Goal: Answer question/provide support: Share knowledge or assist other users

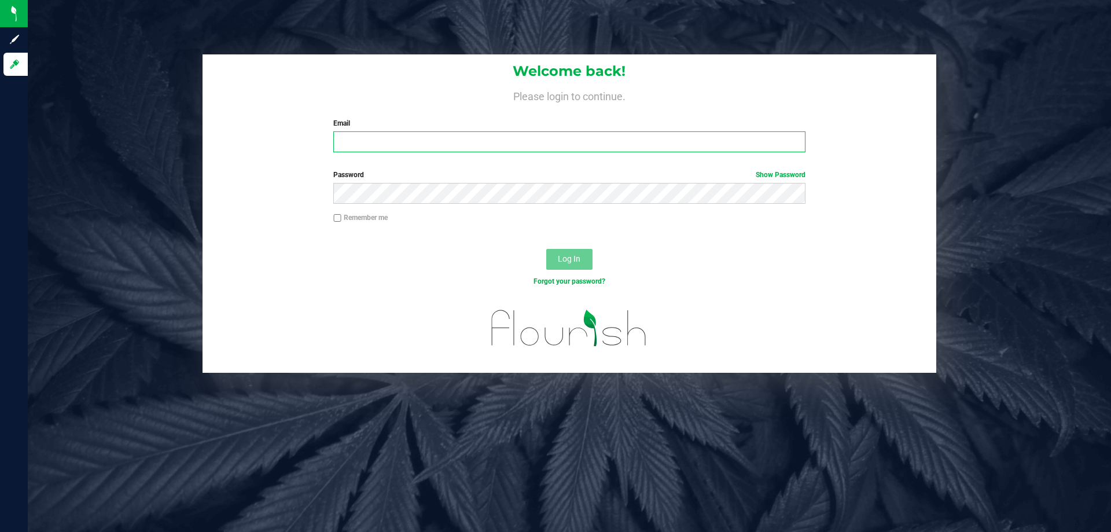
click at [375, 141] on input "Email" at bounding box center [569, 141] width 472 height 21
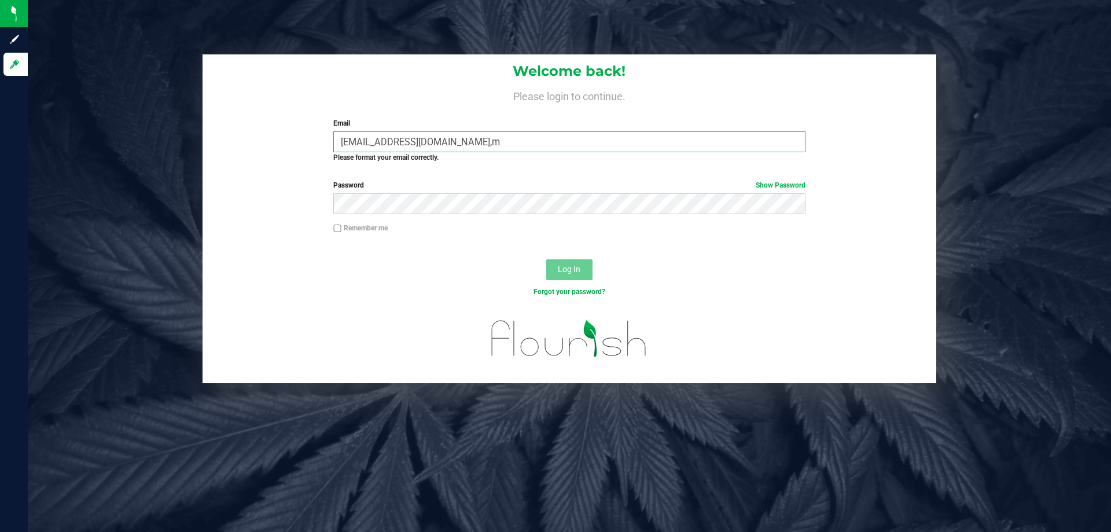
click at [474, 142] on input "[EMAIL_ADDRESS][DOMAIN_NAME],m" at bounding box center [569, 141] width 472 height 21
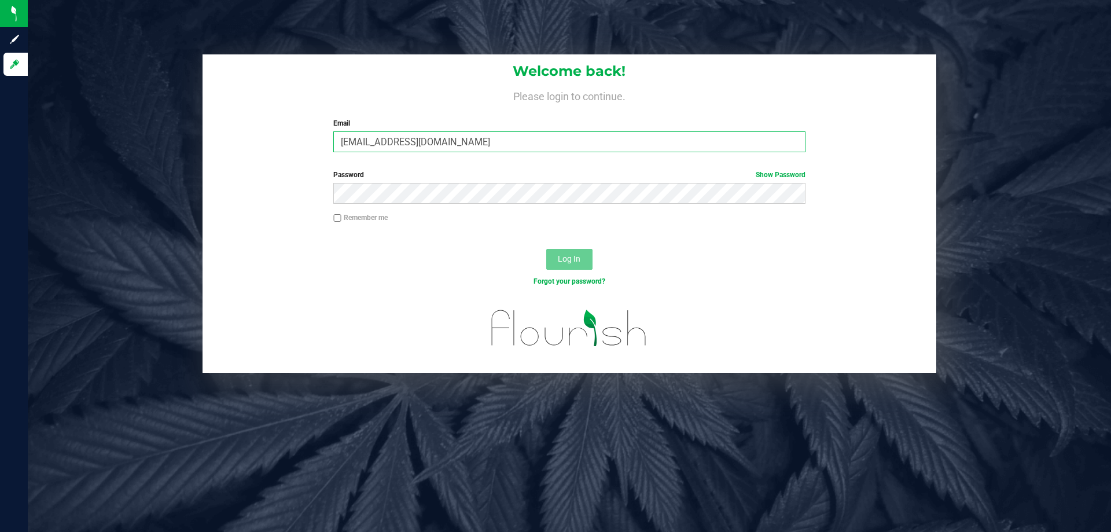
type input "[EMAIL_ADDRESS][DOMAIN_NAME]"
click at [546, 249] on button "Log In" at bounding box center [569, 259] width 46 height 21
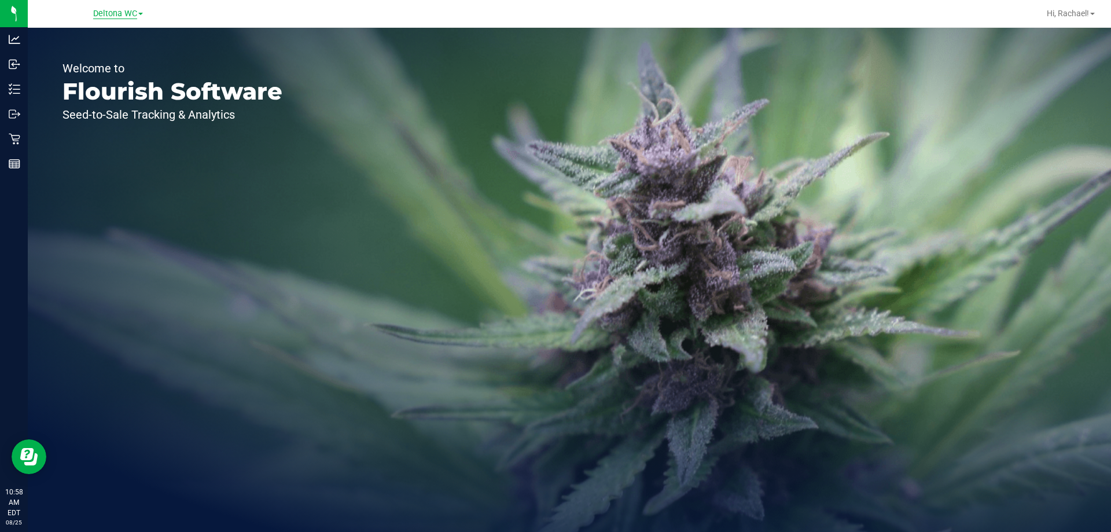
click at [102, 9] on span "Deltona WC" at bounding box center [115, 14] width 44 height 10
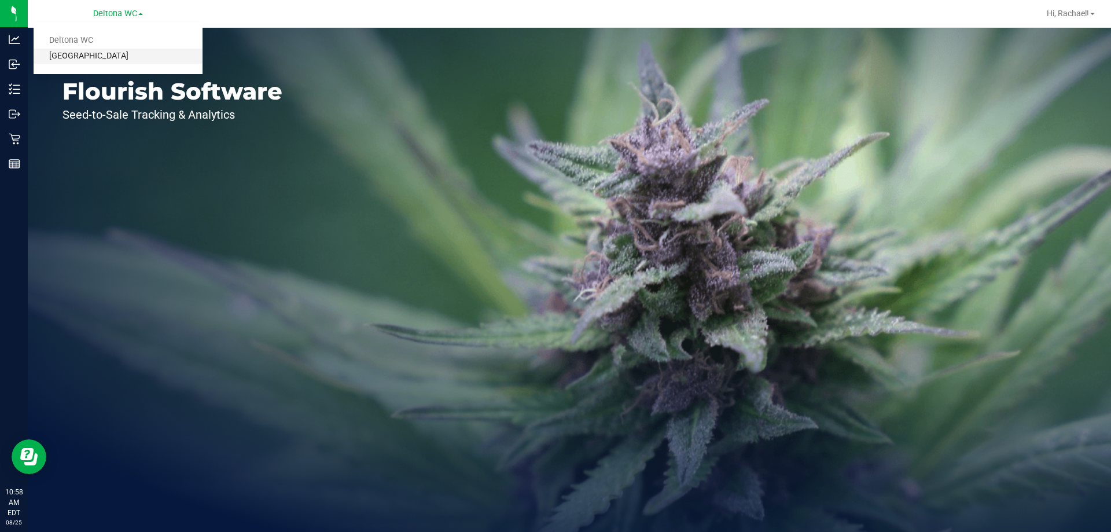
click at [85, 55] on link "[GEOGRAPHIC_DATA]" at bounding box center [118, 57] width 169 height 16
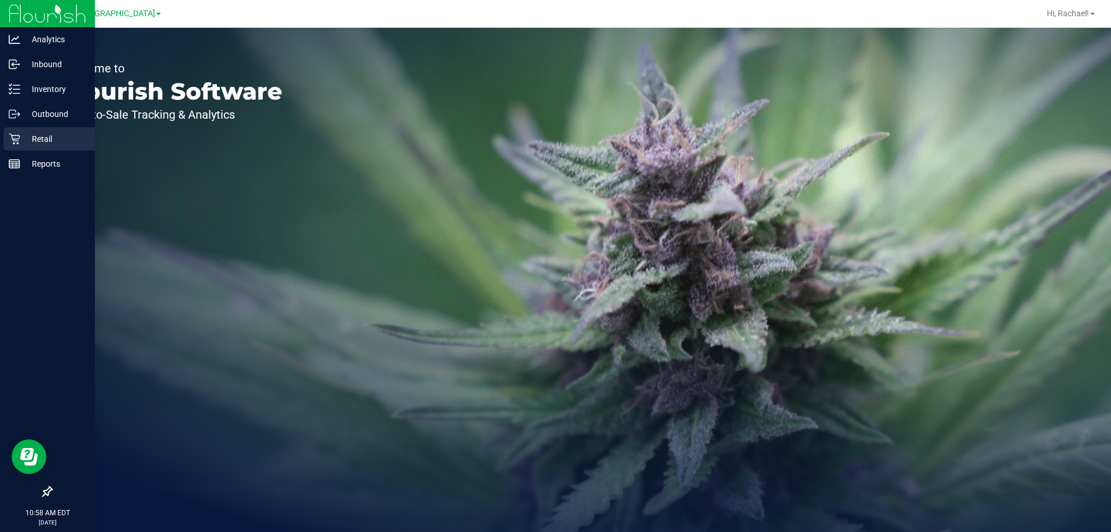
click at [41, 139] on p "Retail" at bounding box center [54, 139] width 69 height 14
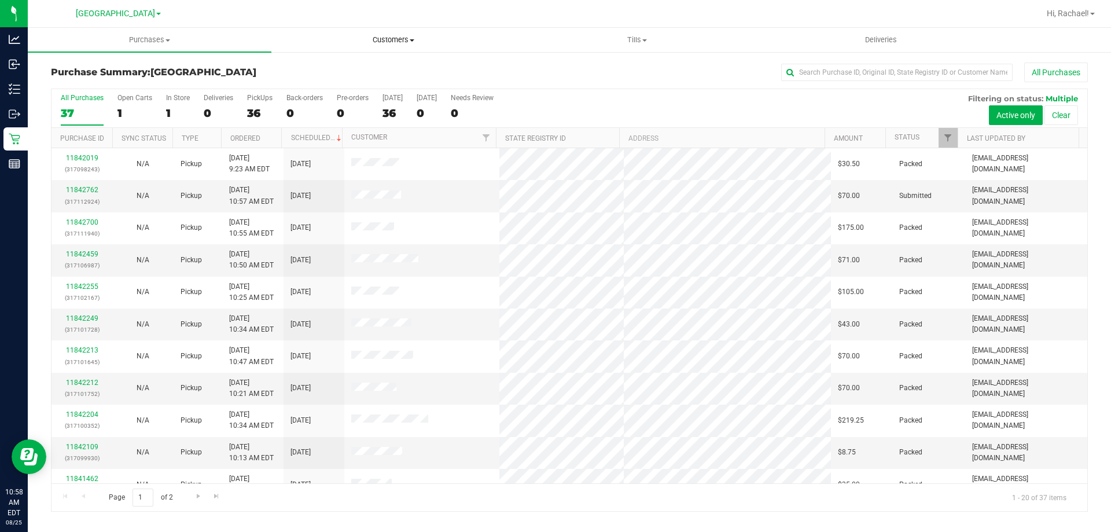
click at [395, 43] on span "Customers" at bounding box center [393, 40] width 242 height 10
click at [332, 69] on span "All customers" at bounding box center [312, 70] width 83 height 10
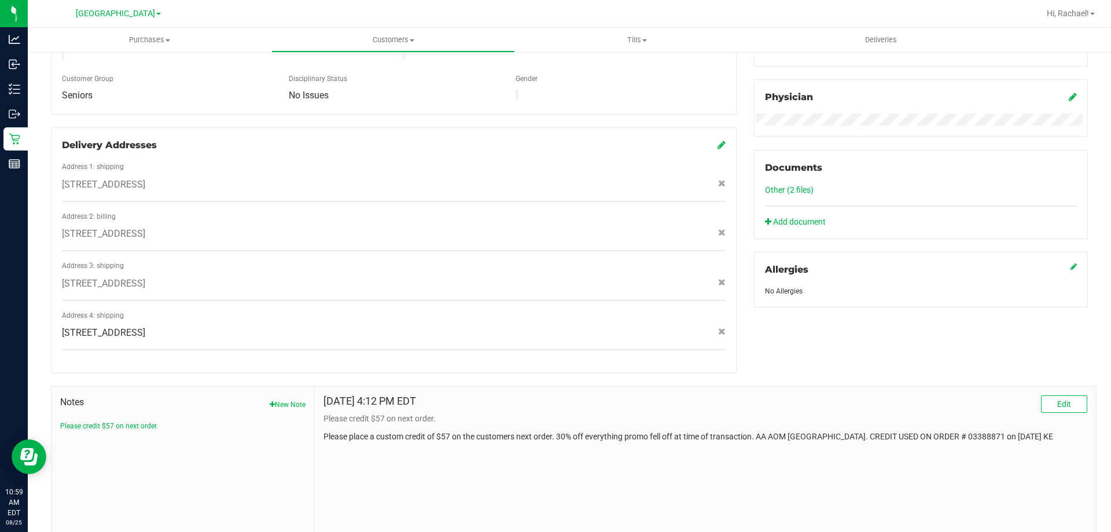
scroll to position [362, 0]
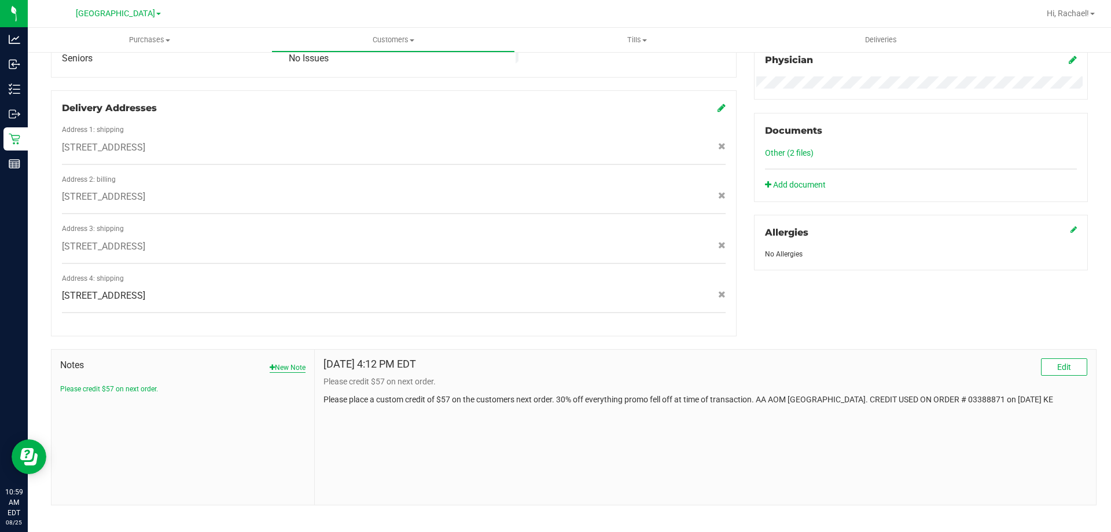
click at [286, 362] on button "New Note" at bounding box center [288, 367] width 36 height 10
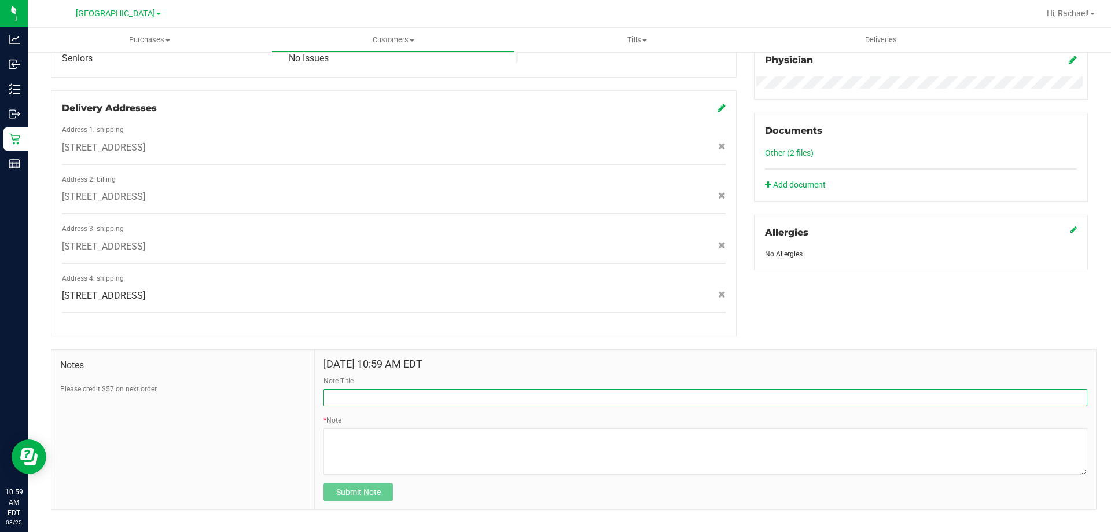
click at [380, 389] on input "Note Title" at bounding box center [705, 397] width 764 height 17
type input "PRODUCT LEFT IN DRIVE THRU"
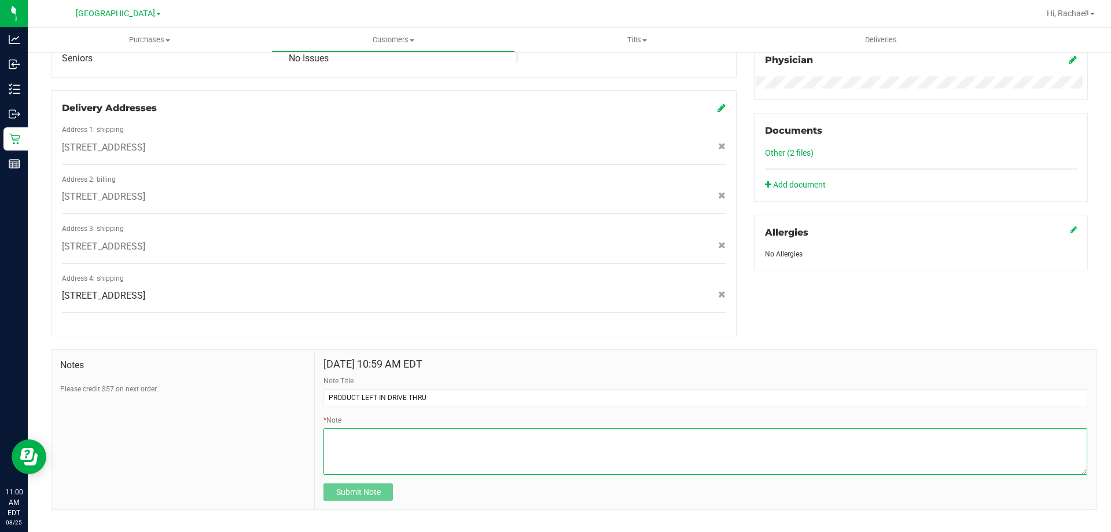
click at [404, 438] on textarea "* Note" at bounding box center [705, 451] width 764 height 46
type textarea "C"
click at [422, 428] on textarea "* Note" at bounding box center [705, 451] width 764 height 46
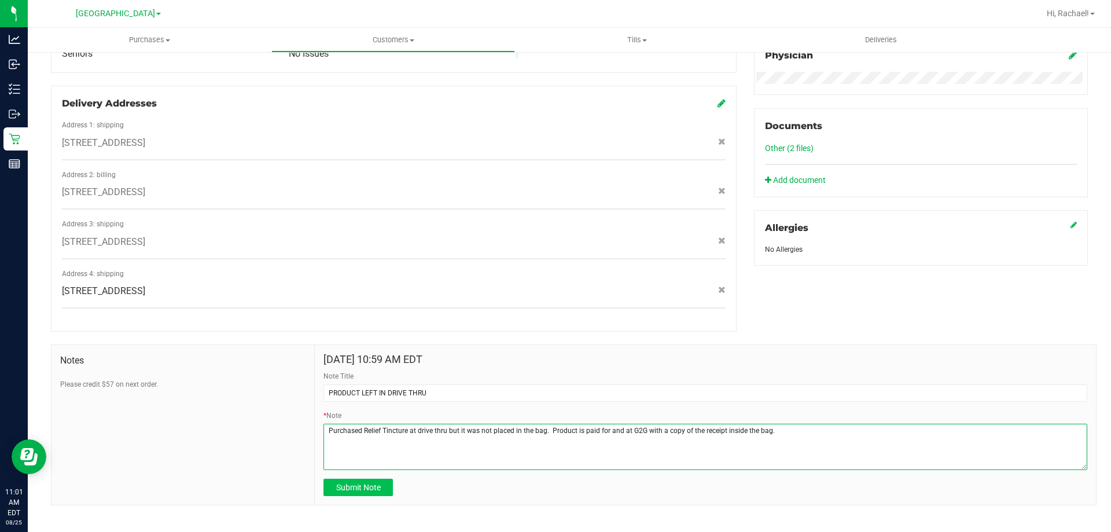
type textarea "Purchased Relief Tincture at drive thru but it was not placed in the bag. Produ…"
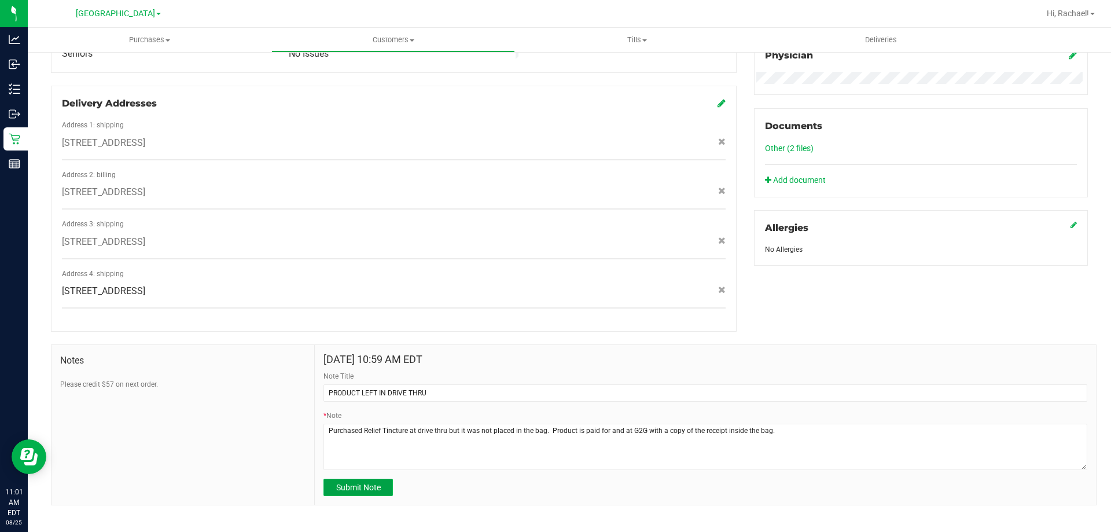
click at [375, 483] on span "Submit Note" at bounding box center [358, 487] width 45 height 9
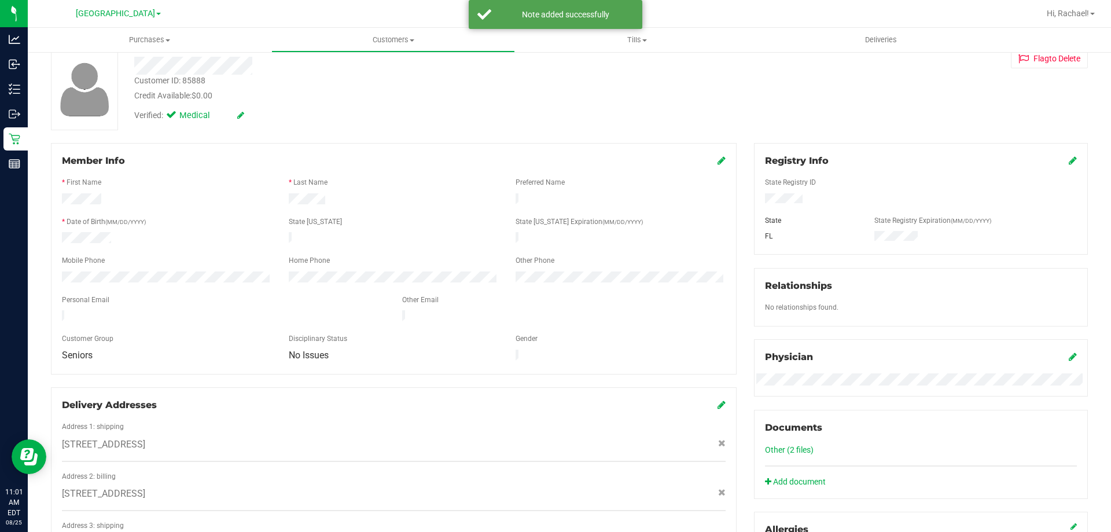
scroll to position [0, 0]
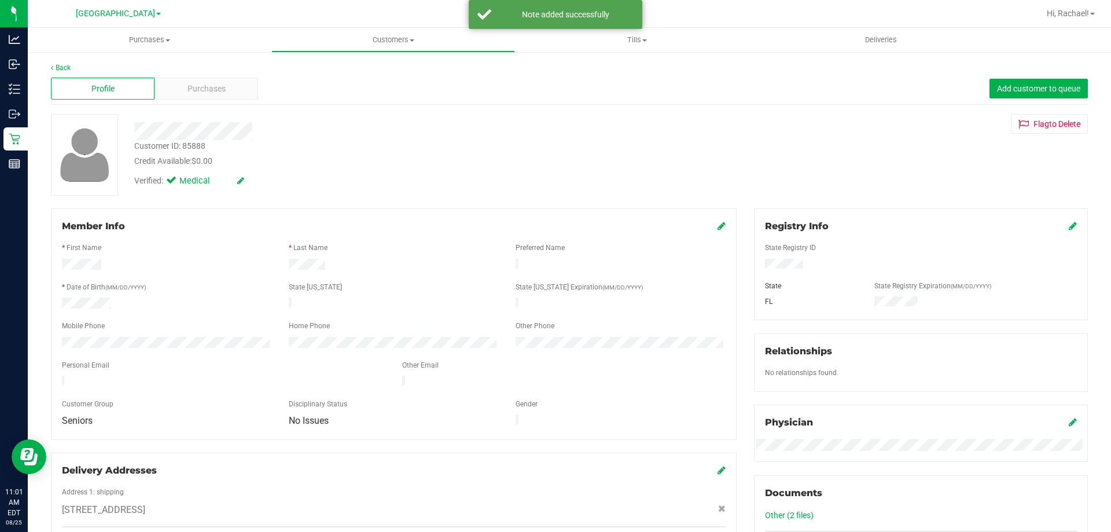
click at [715, 226] on div "Member Info * First Name * Last Name Preferred Name * Date of Birth (MM/DD/YYYY…" at bounding box center [394, 323] width 686 height 231
click at [717, 226] on icon at bounding box center [721, 225] width 8 height 9
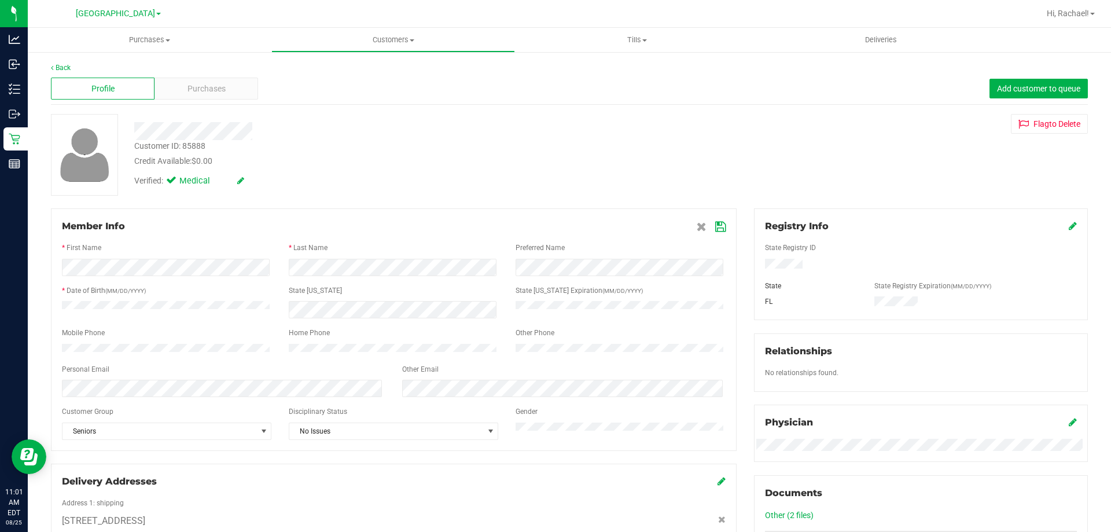
click at [716, 226] on icon at bounding box center [720, 226] width 10 height 9
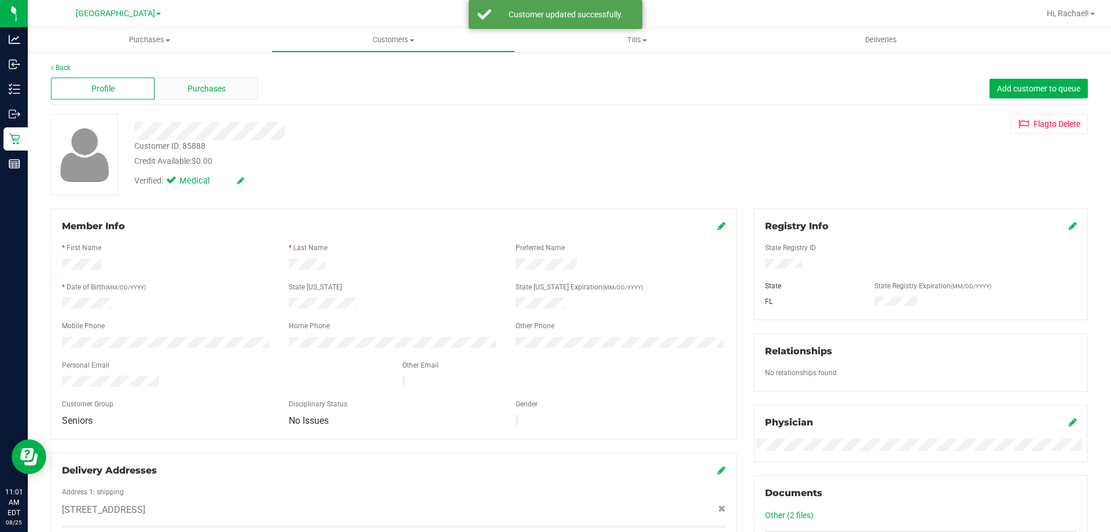
click at [216, 93] on span "Purchases" at bounding box center [206, 89] width 38 height 12
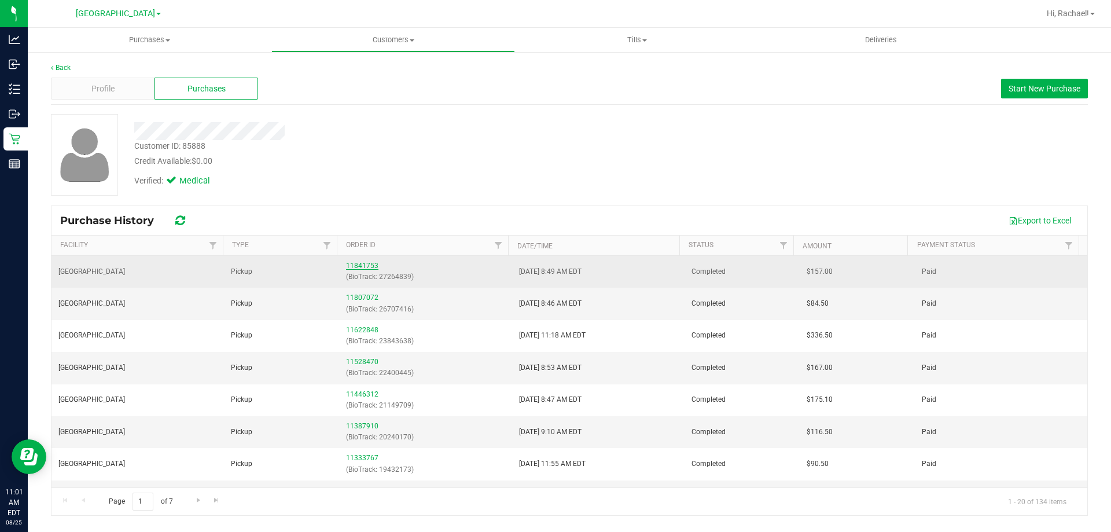
click at [363, 263] on link "11841753" at bounding box center [362, 266] width 32 height 8
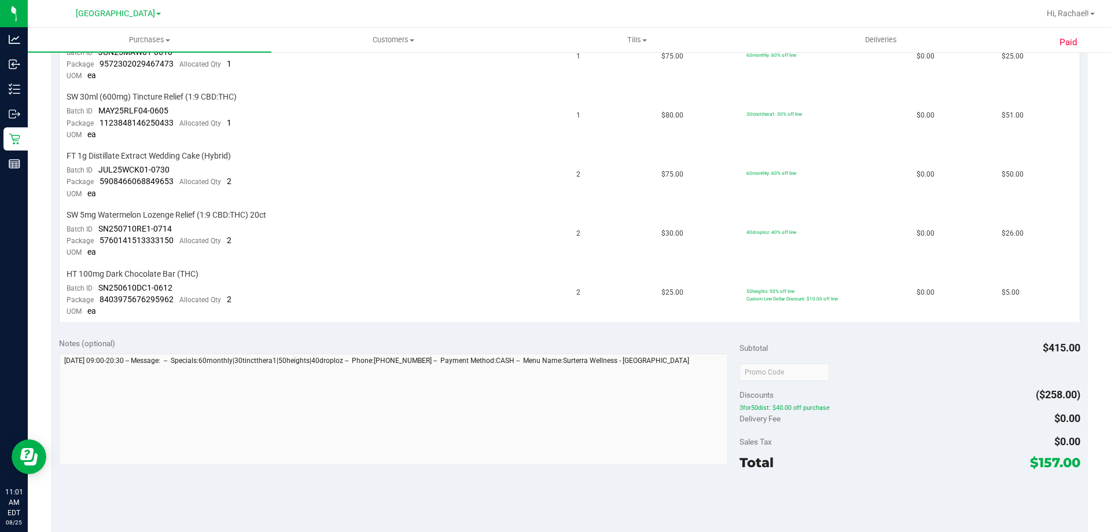
scroll to position [463, 0]
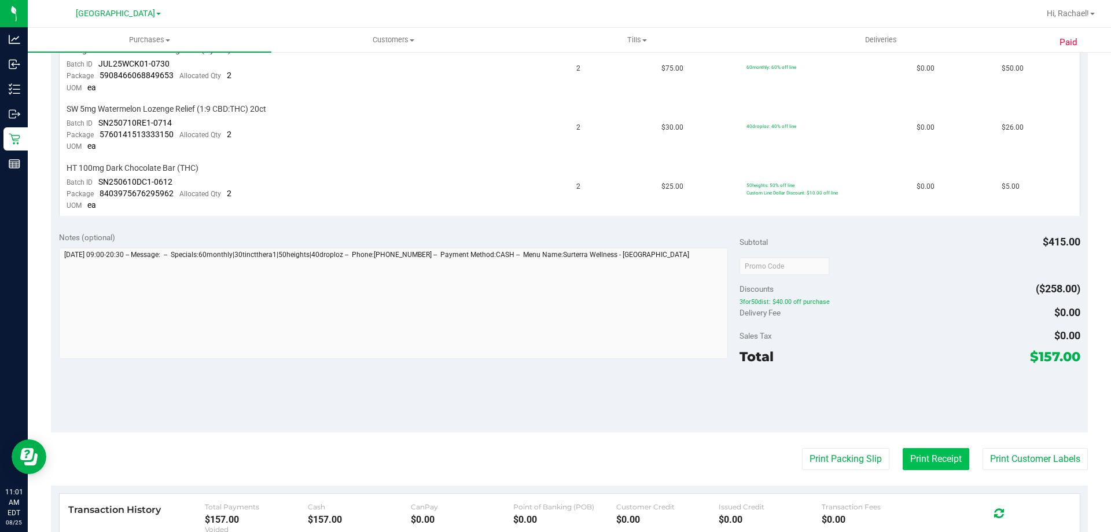
click at [913, 463] on button "Print Receipt" at bounding box center [936, 459] width 67 height 22
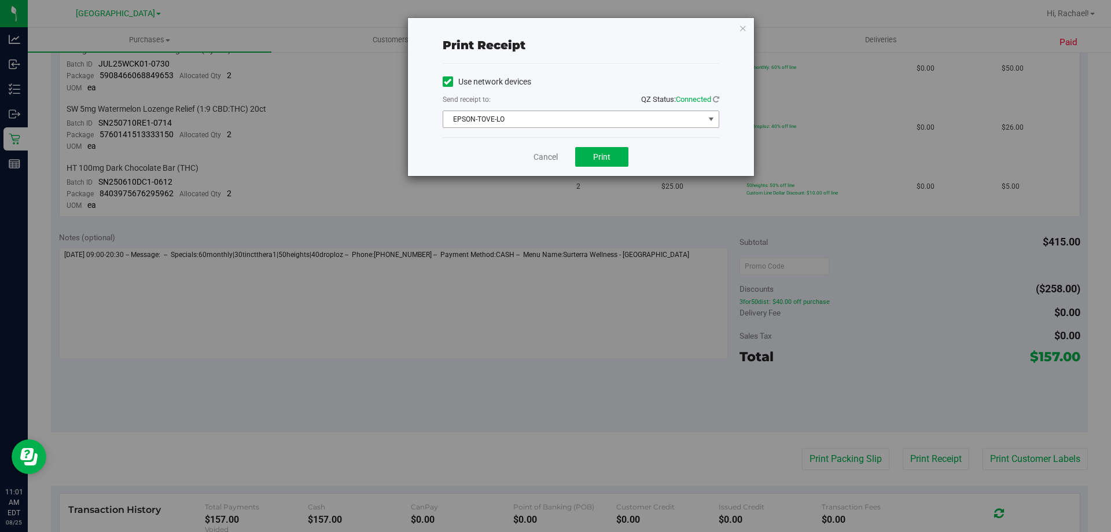
click at [598, 118] on span "EPSON-TOVE-LO" at bounding box center [573, 119] width 261 height 16
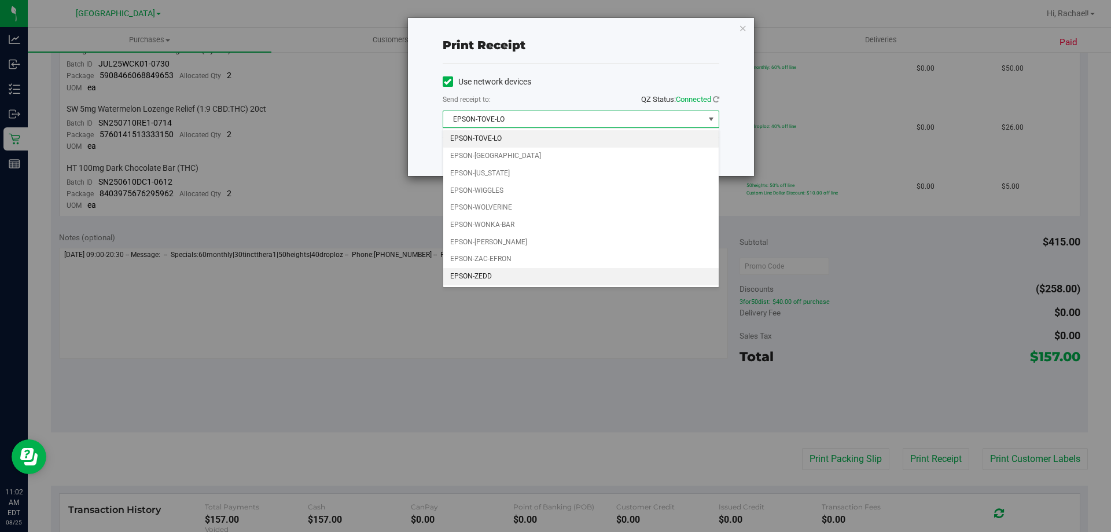
click at [504, 279] on li "EPSON-ZEDD" at bounding box center [580, 276] width 275 height 17
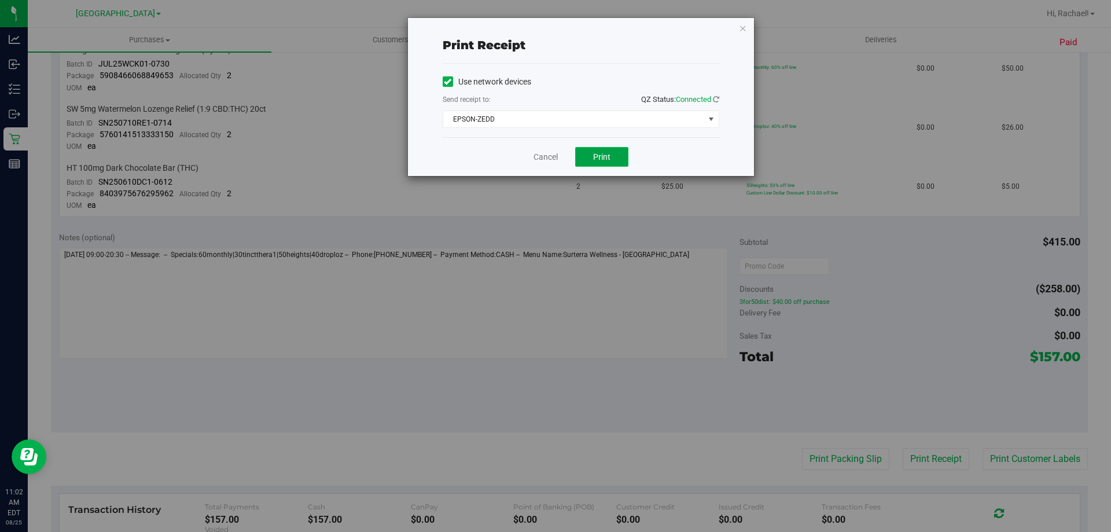
click at [598, 153] on span "Print" at bounding box center [601, 156] width 17 height 9
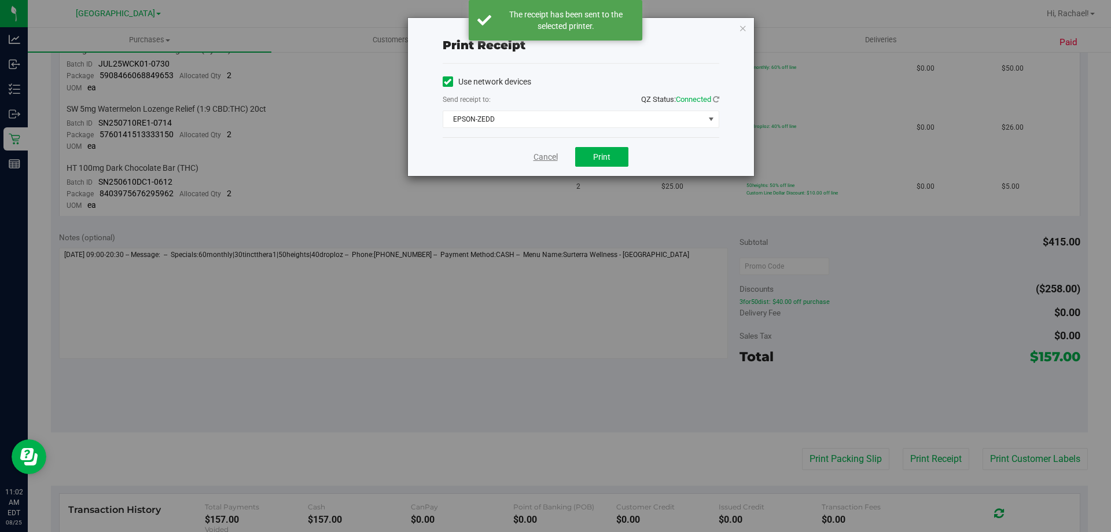
click at [544, 157] on link "Cancel" at bounding box center [545, 157] width 24 height 12
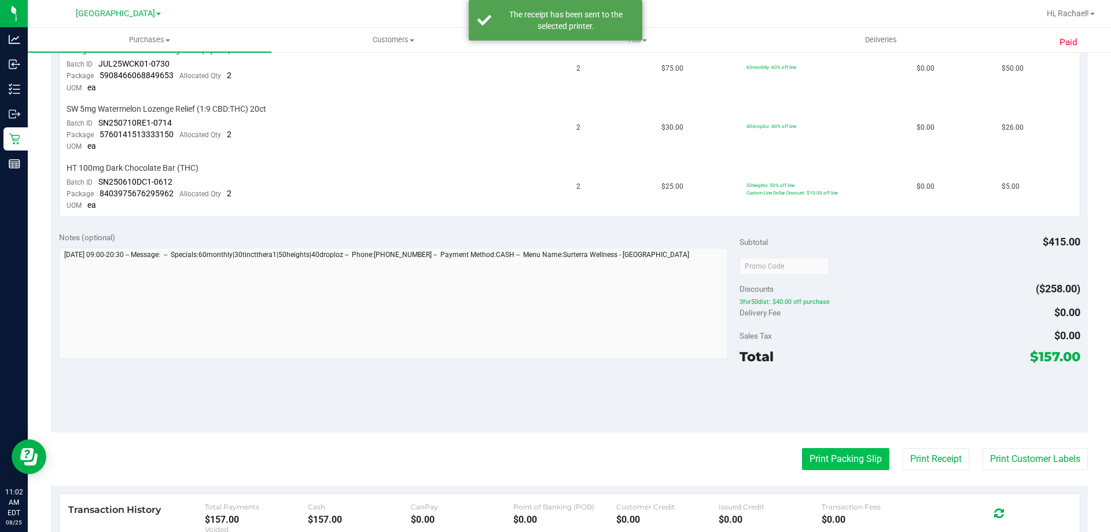
click at [830, 460] on button "Print Packing Slip" at bounding box center [845, 459] width 87 height 22
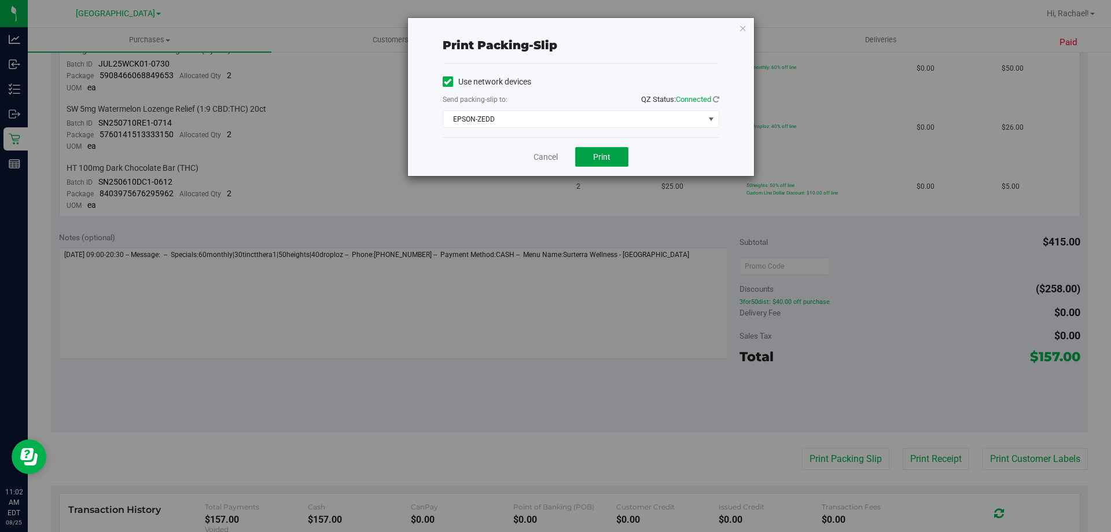
click at [599, 151] on button "Print" at bounding box center [601, 157] width 53 height 20
drag, startPoint x: 538, startPoint y: 159, endPoint x: 546, endPoint y: 152, distance: 9.9
click at [539, 158] on link "Cancel" at bounding box center [545, 157] width 24 height 12
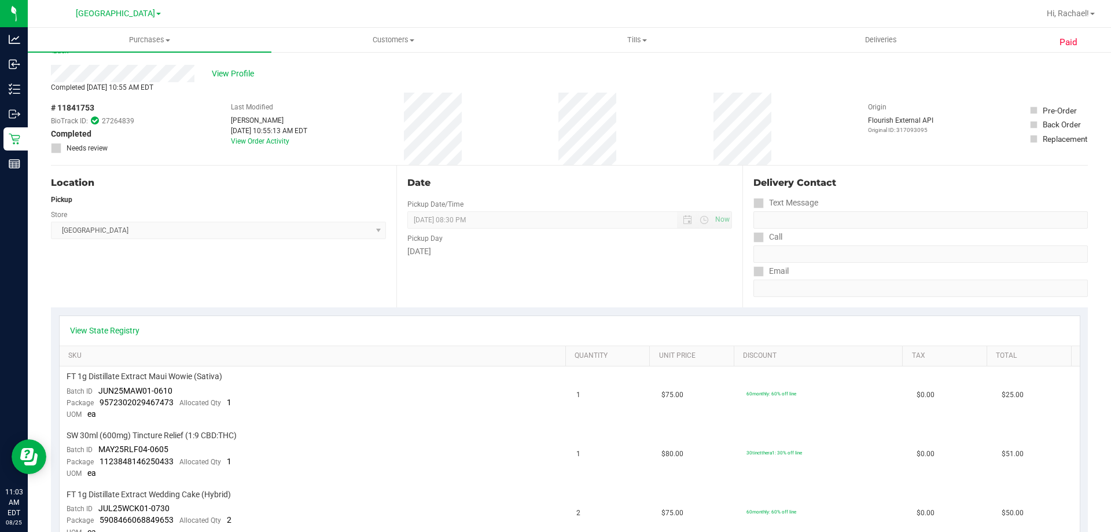
scroll to position [0, 0]
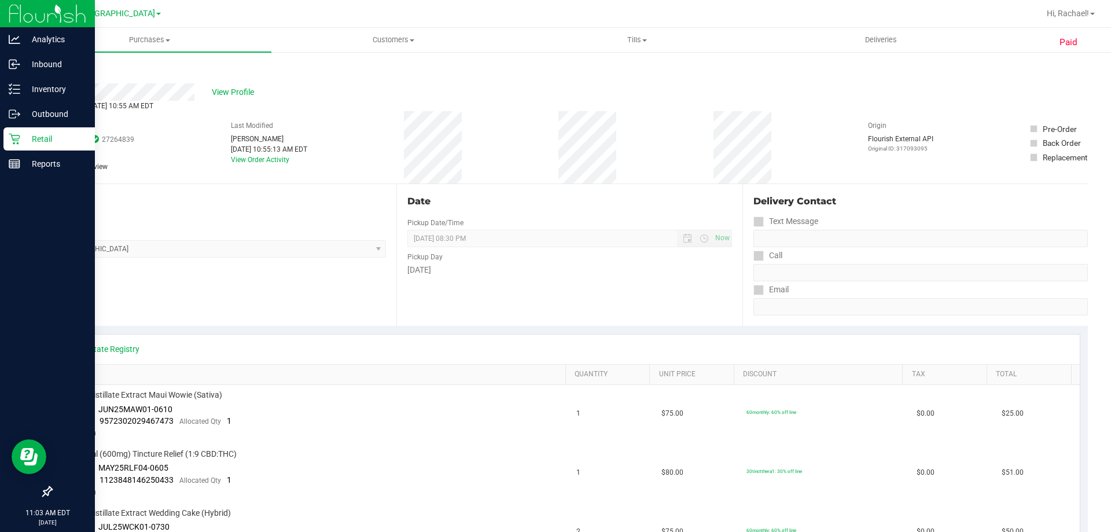
click at [45, 136] on p "Retail" at bounding box center [54, 139] width 69 height 14
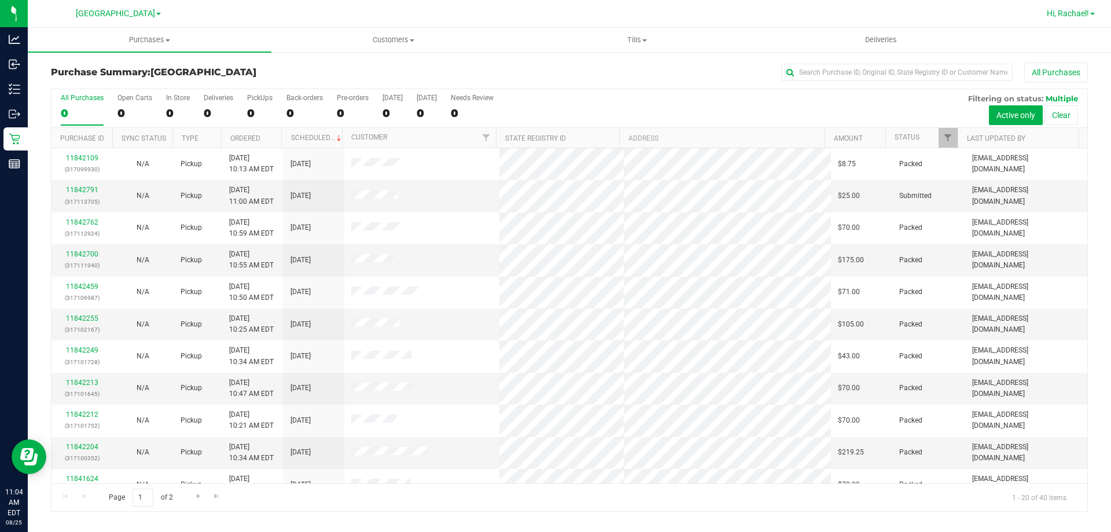
click at [1078, 12] on span "Hi, Rachael!" at bounding box center [1068, 13] width 42 height 9
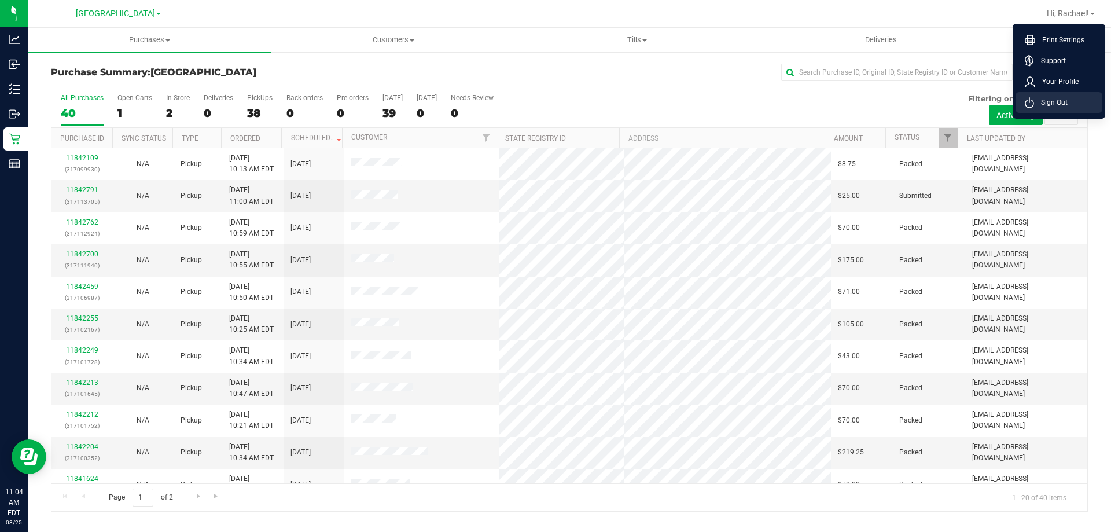
click at [1060, 100] on span "Sign Out" at bounding box center [1051, 103] width 34 height 12
